Goal: Find specific page/section

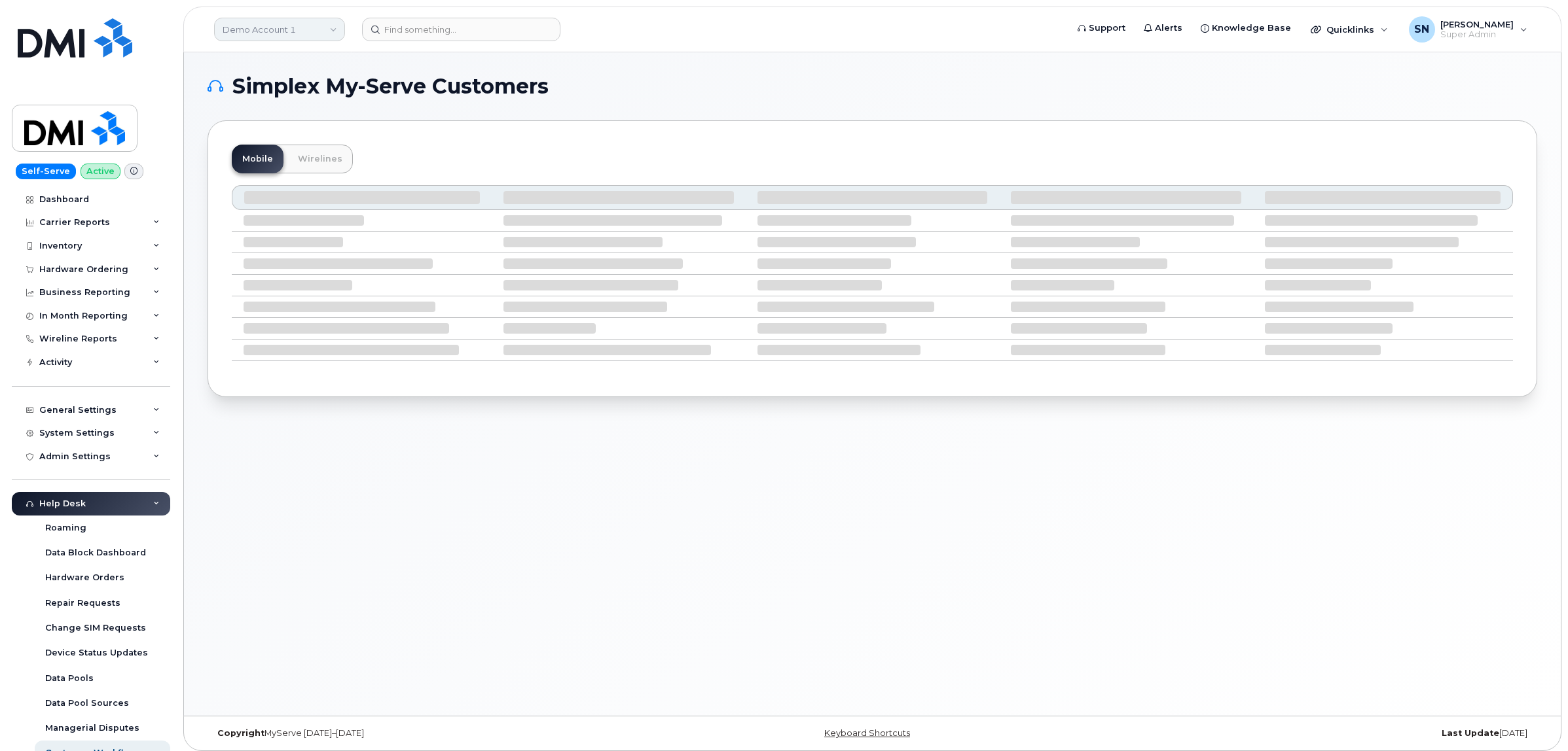
click at [239, 32] on link "Demo Account 1" at bounding box center [279, 29] width 131 height 23
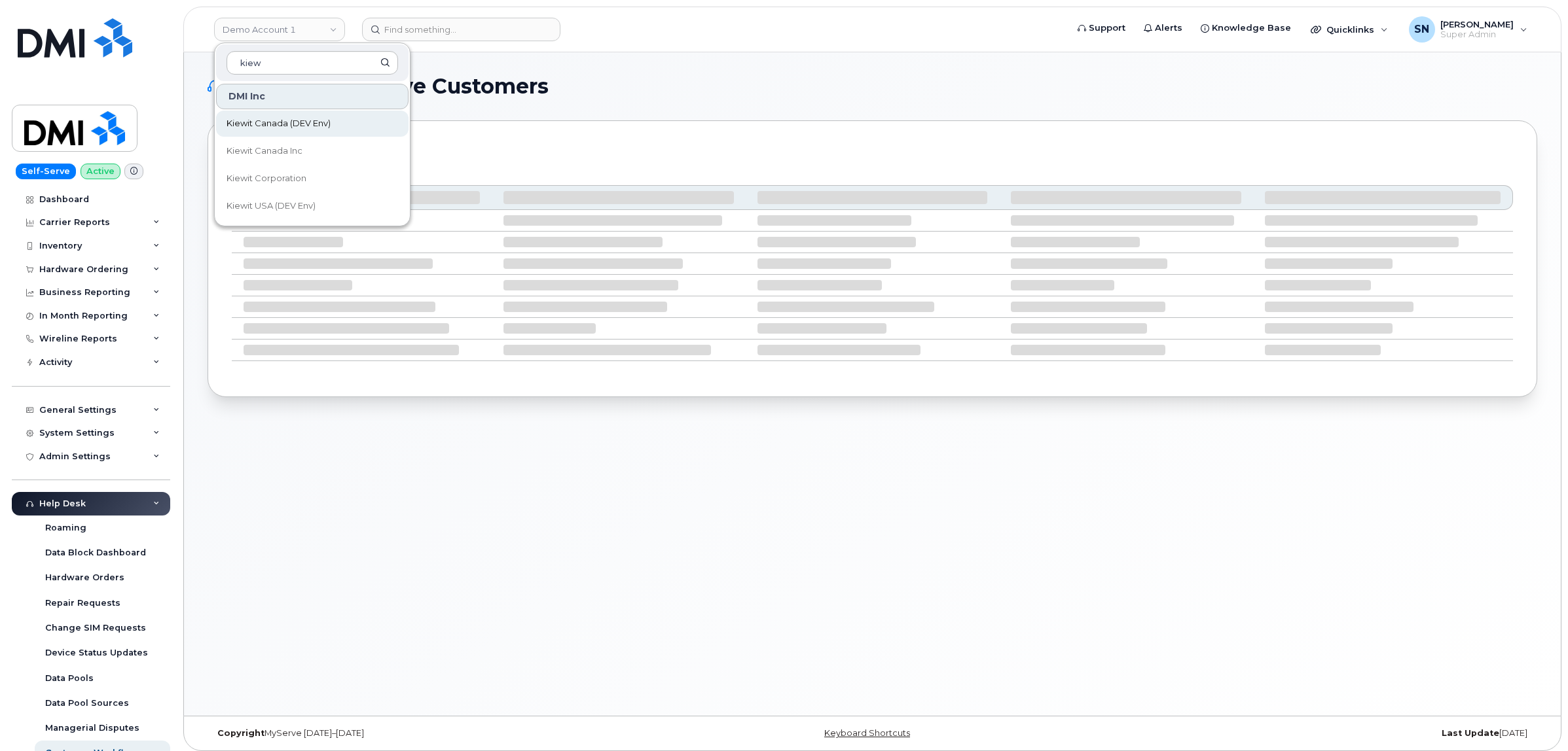
type input "kiew"
click at [282, 134] on link "Kiewit Canada (DEV Env)" at bounding box center [312, 124] width 192 height 26
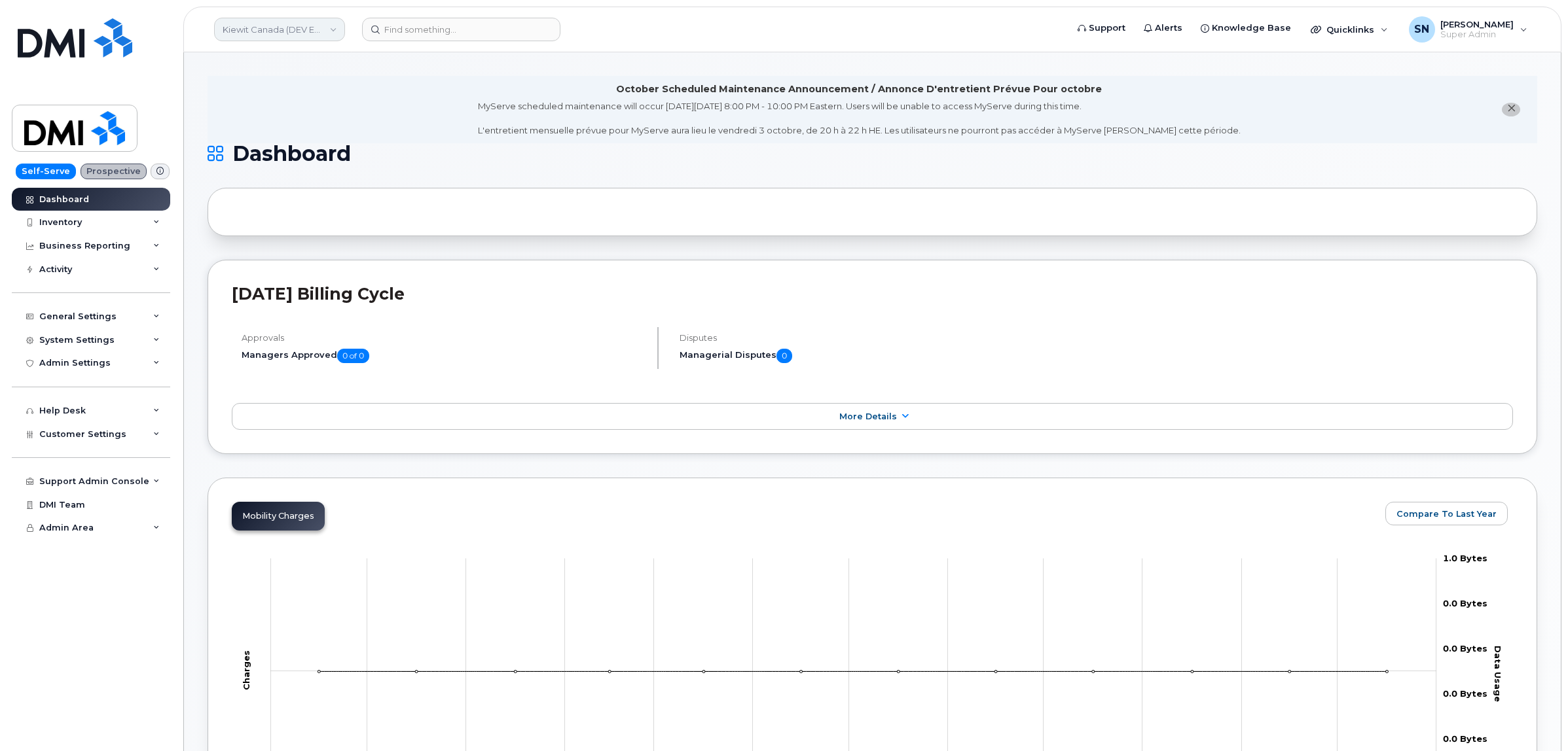
click at [316, 37] on link "Kiewit Canada (DEV Env)" at bounding box center [279, 29] width 131 height 23
type input "kiew"
click at [293, 155] on span "Kiewit Canada Inc" at bounding box center [265, 151] width 76 height 13
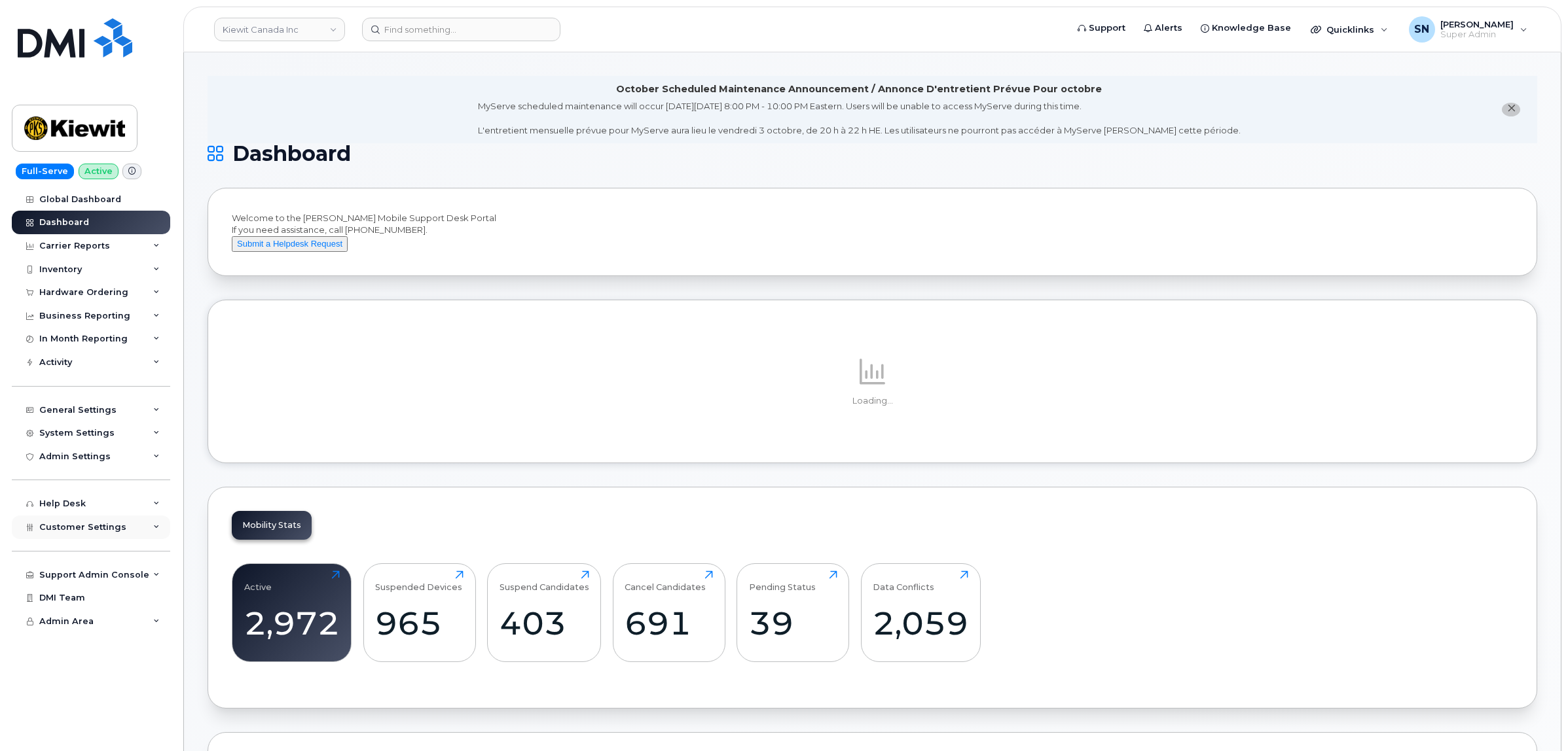
click at [98, 529] on span "Customer Settings" at bounding box center [82, 527] width 87 height 10
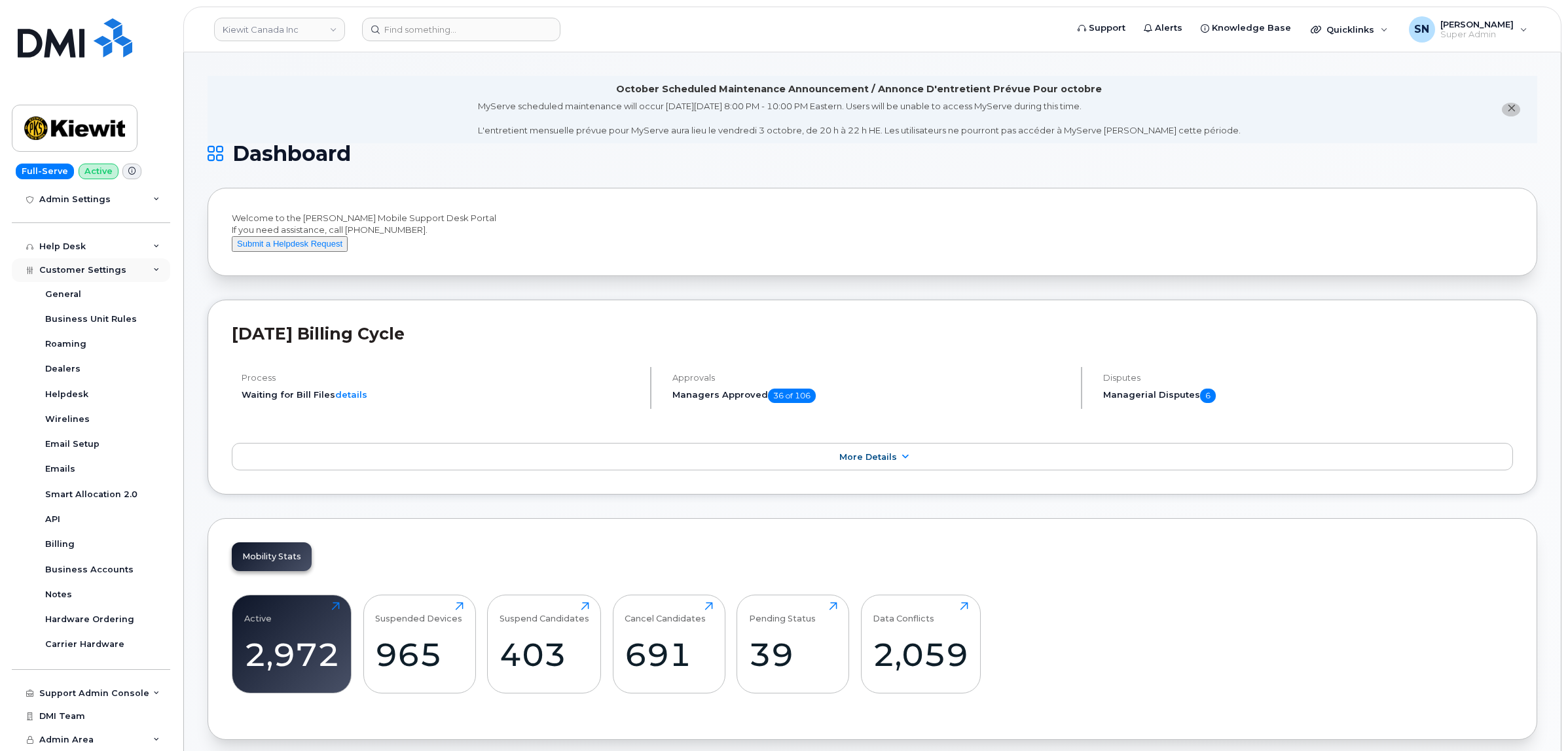
scroll to position [263, 0]
click at [110, 560] on link "Business Accounts" at bounding box center [103, 570] width 135 height 25
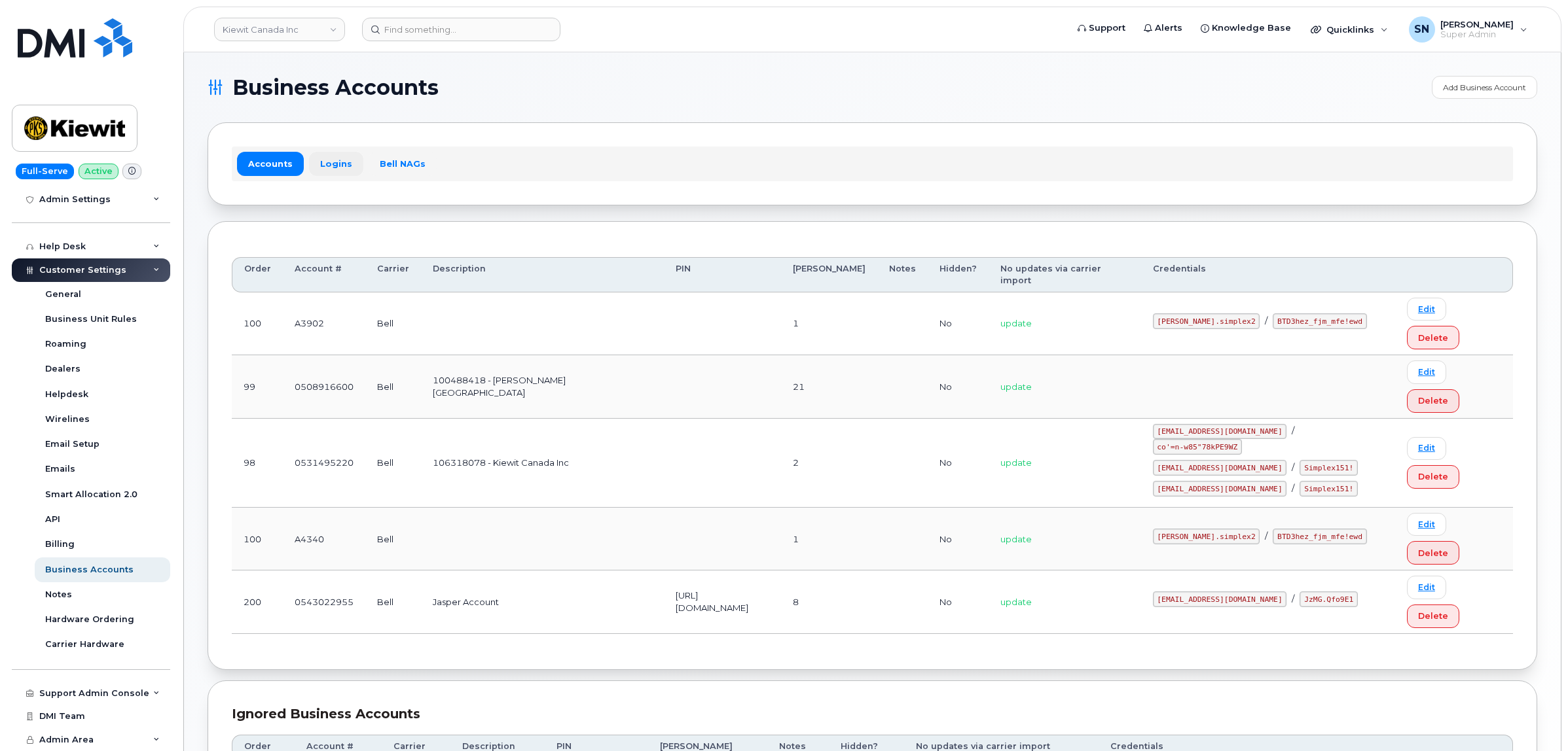
click at [326, 162] on link "Logins" at bounding box center [336, 163] width 55 height 23
